Goal: Task Accomplishment & Management: Manage account settings

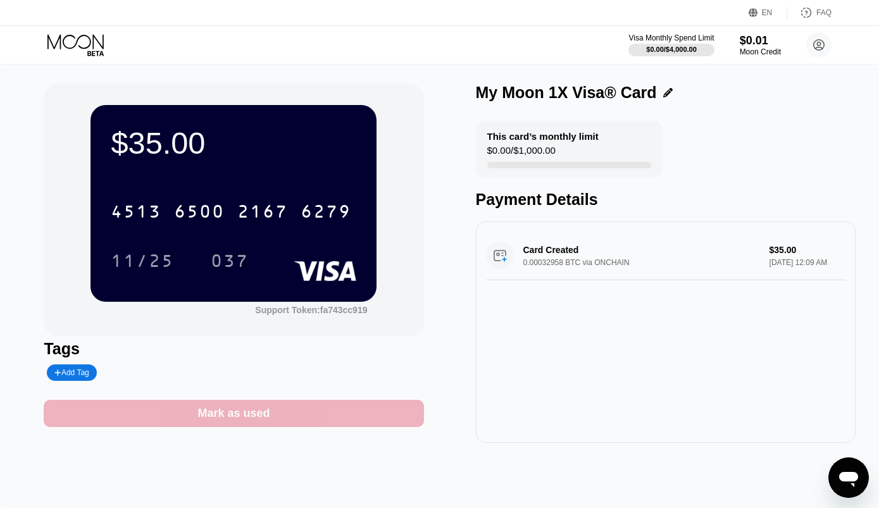
click at [249, 420] on div "Mark as used" at bounding box center [233, 413] width 72 height 15
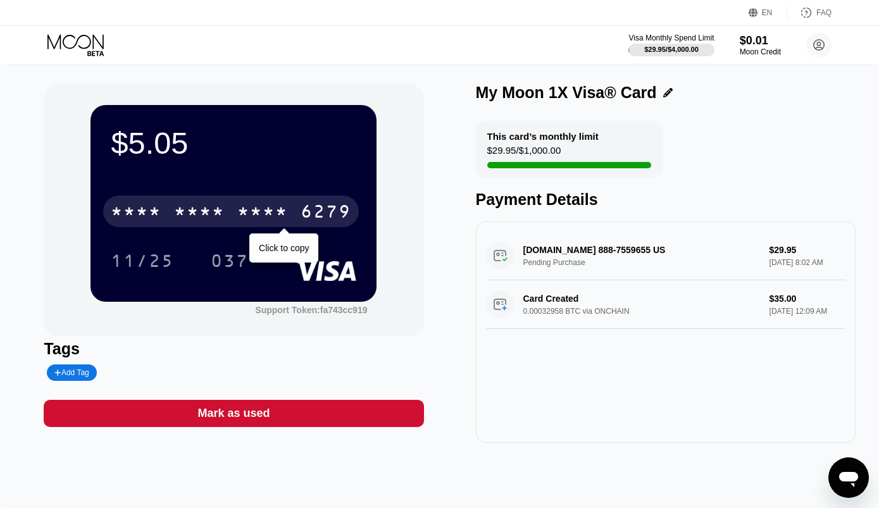
click at [233, 208] on div "* * * * * * * * * * * * 6279" at bounding box center [231, 212] width 256 height 32
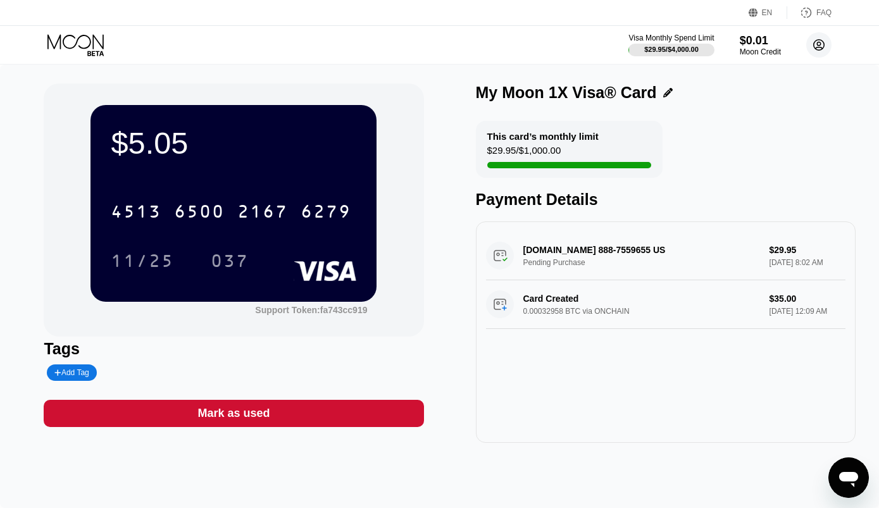
click at [816, 40] on icon at bounding box center [819, 45] width 11 height 11
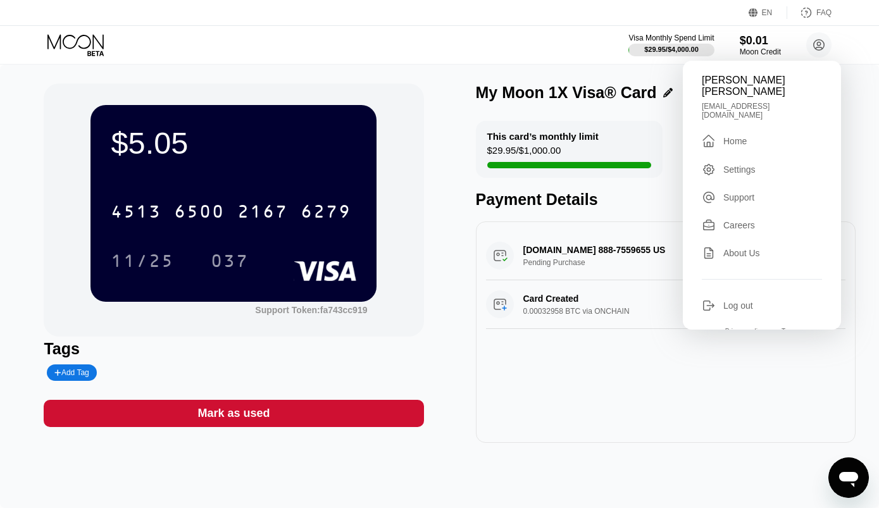
click at [740, 301] on div "Log out" at bounding box center [738, 306] width 30 height 10
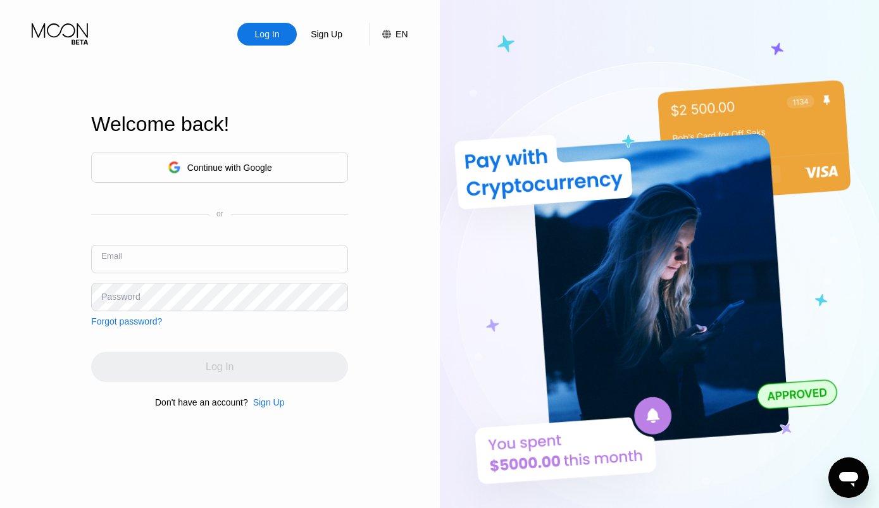
click at [202, 256] on input "text" at bounding box center [219, 259] width 257 height 28
click at [47, 125] on div "Log In Sign Up EN Language Select an item Save Welcome back! Continue with Goog…" at bounding box center [220, 279] width 440 height 559
click at [151, 264] on input "text" at bounding box center [219, 259] width 257 height 28
type input "V"
type input "Claudewiewel50@gmail.com"
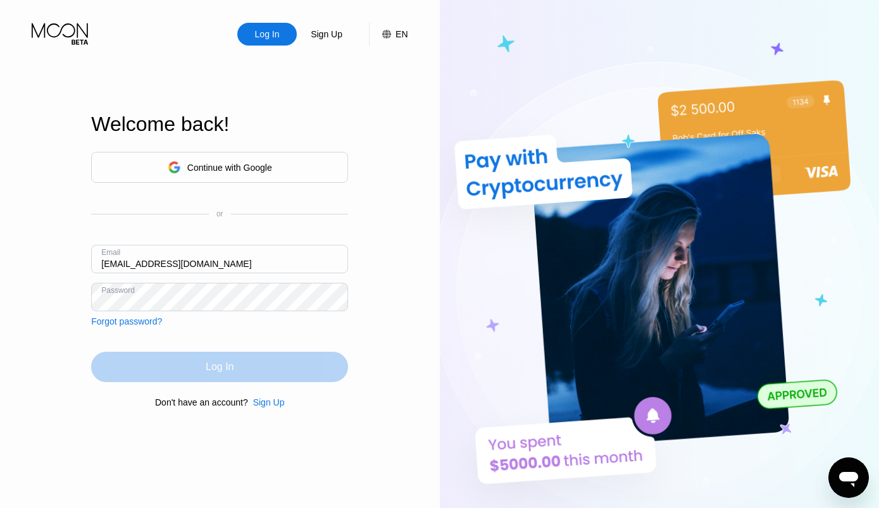
click at [292, 375] on div "Log In" at bounding box center [219, 367] width 257 height 30
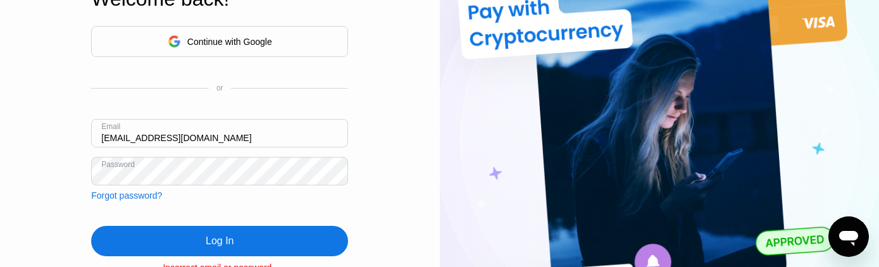
scroll to position [66, 0]
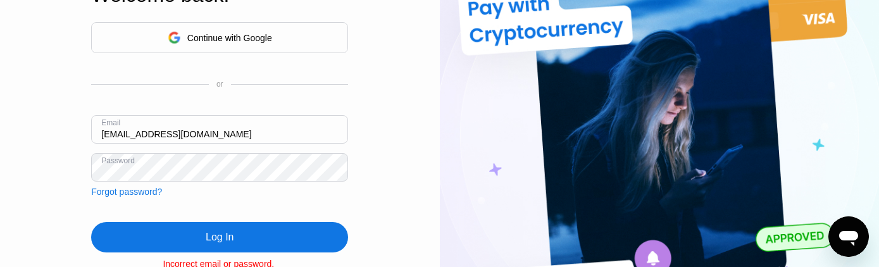
click at [254, 225] on div "Log In" at bounding box center [219, 237] width 257 height 30
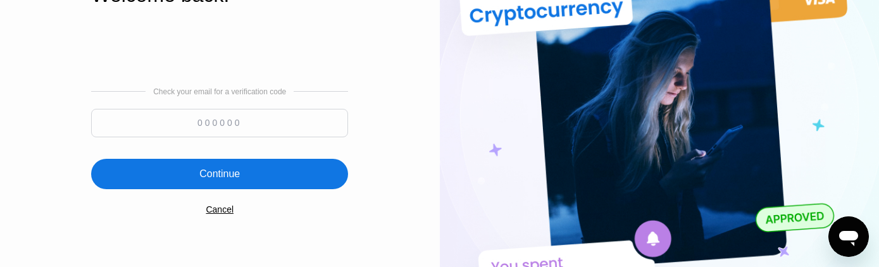
click at [239, 109] on input at bounding box center [219, 123] width 257 height 28
type input "316972"
click at [302, 159] on div "Continue" at bounding box center [219, 174] width 257 height 30
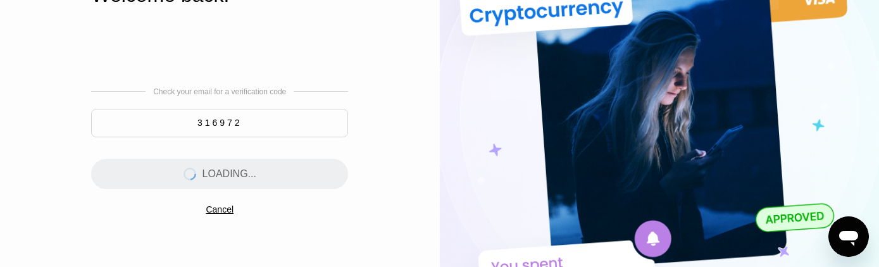
scroll to position [0, 0]
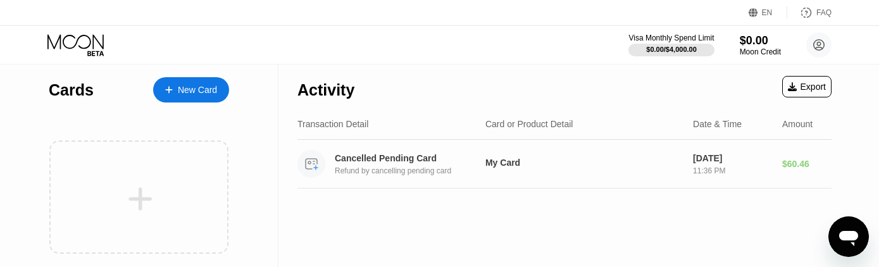
click at [380, 158] on div "Cancelled Pending Card" at bounding box center [409, 158] width 149 height 10
click at [382, 159] on div "Cancelled Pending Card" at bounding box center [409, 158] width 149 height 10
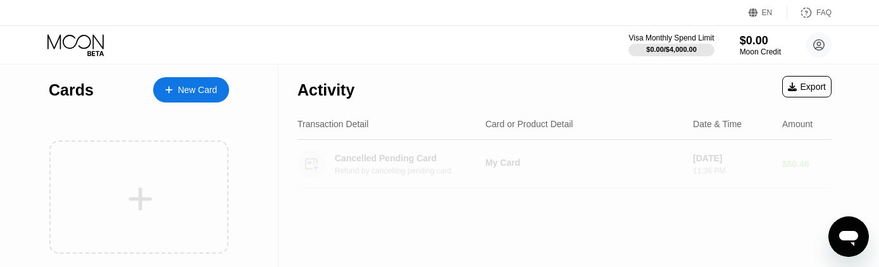
click at [385, 163] on div "Cancelled Pending Card" at bounding box center [409, 158] width 149 height 10
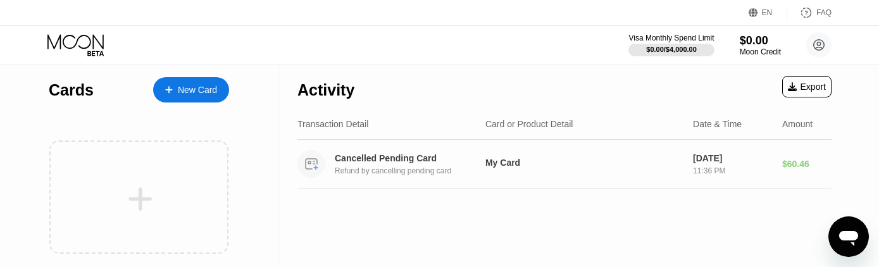
click at [801, 165] on div "$60.46" at bounding box center [806, 164] width 49 height 10
click at [764, 49] on div "Moon Credit" at bounding box center [760, 51] width 42 height 9
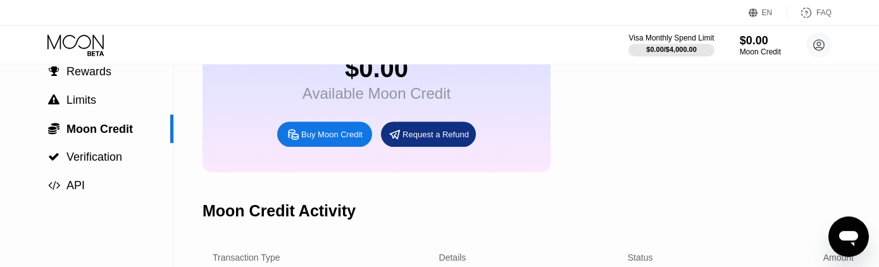
scroll to position [99, 0]
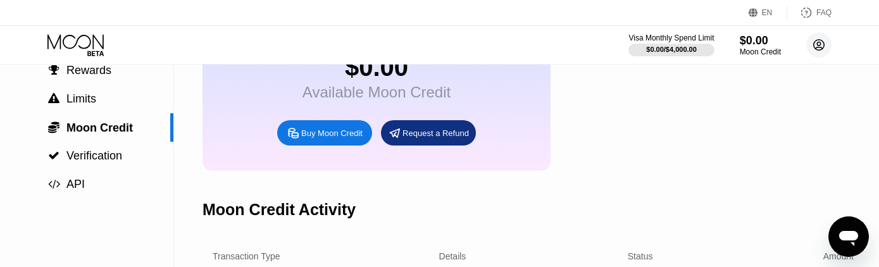
click at [816, 49] on icon at bounding box center [819, 45] width 11 height 11
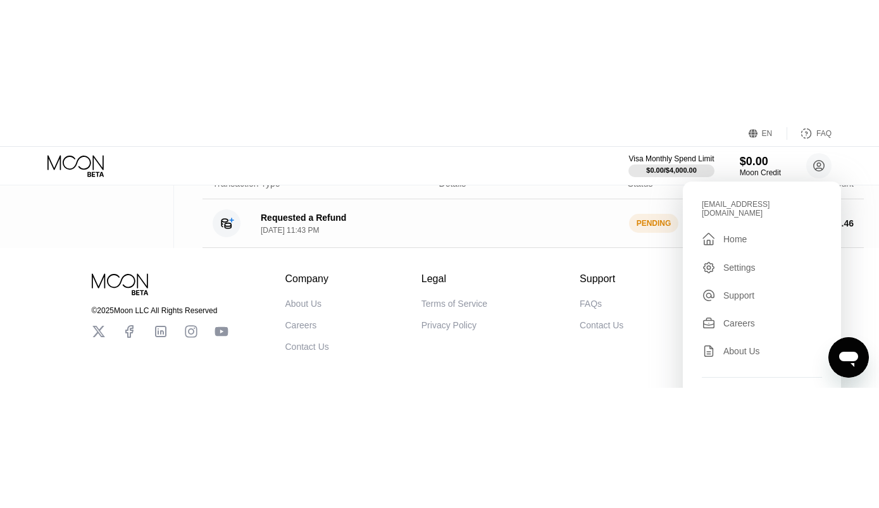
scroll to position [193, 0]
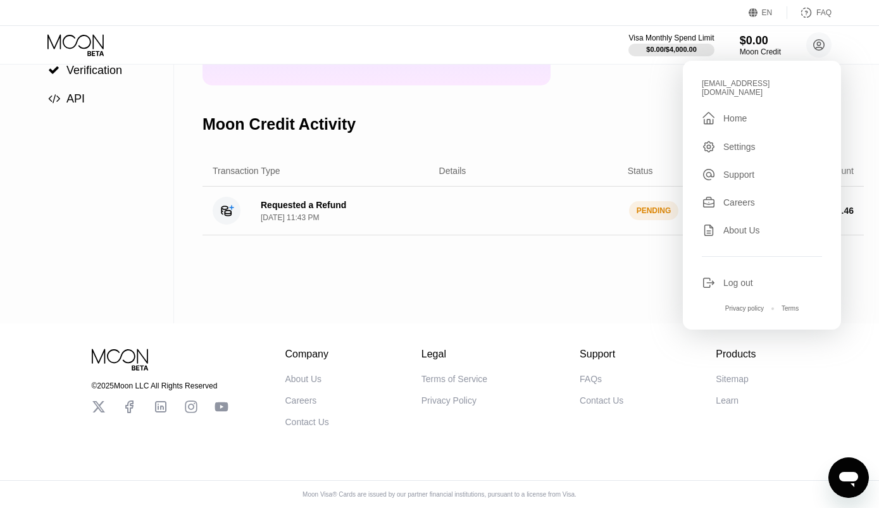
click at [604, 102] on div "Moon Credit Activity" at bounding box center [532, 124] width 661 height 63
